Goal: Task Accomplishment & Management: Manage account settings

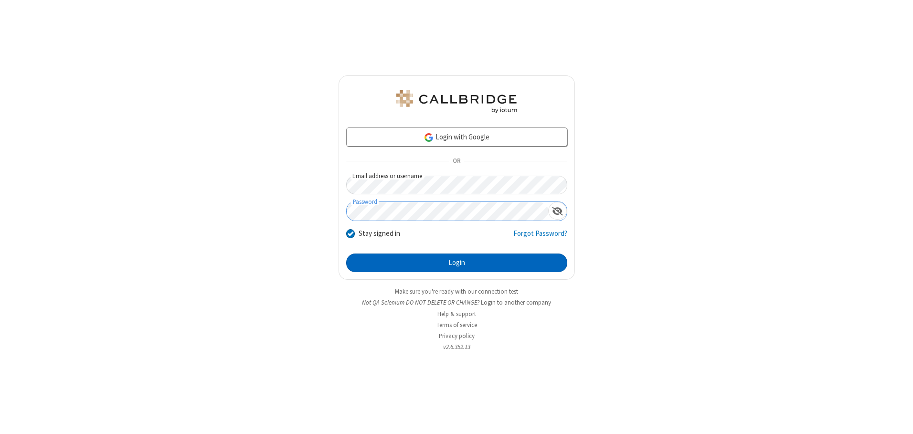
click at [456, 263] on button "Login" at bounding box center [456, 263] width 221 height 19
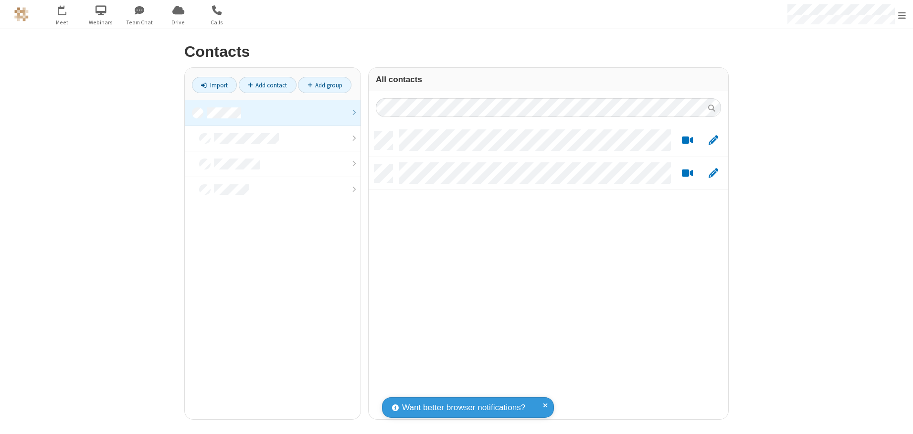
scroll to position [288, 352]
click at [273, 113] on link at bounding box center [273, 113] width 176 height 26
click at [267, 85] on link "Add contact" at bounding box center [268, 85] width 58 height 16
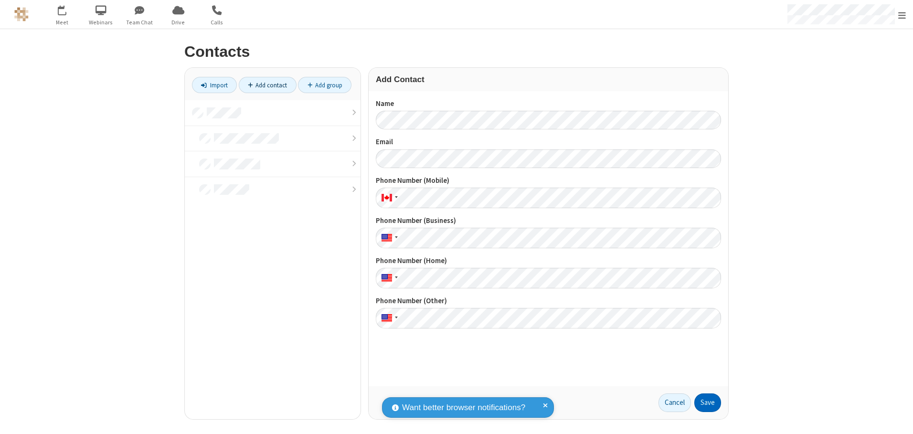
click at [708, 402] on button "Save" at bounding box center [707, 402] width 27 height 19
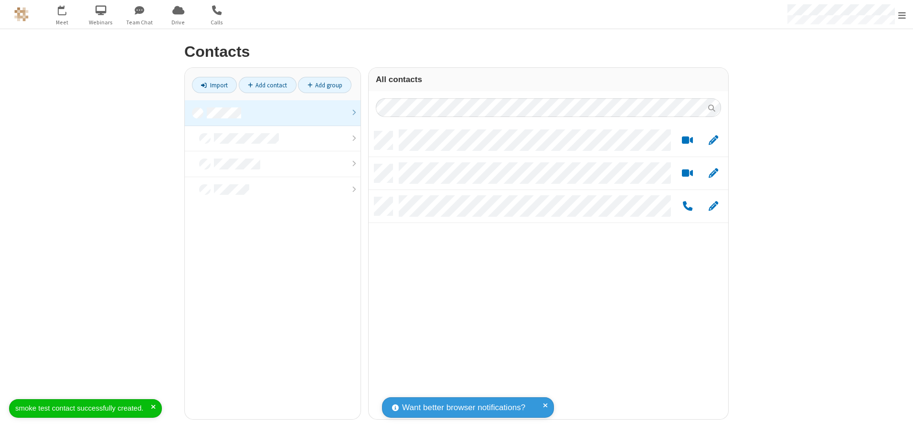
scroll to position [288, 352]
